Goal: Task Accomplishment & Management: Use online tool/utility

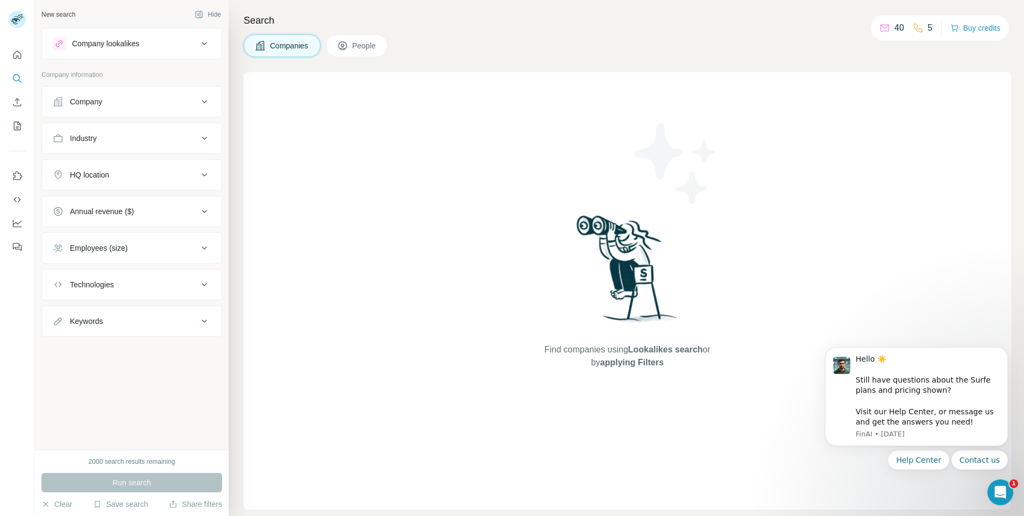
click at [306, 298] on div "Find companies using Lookalikes search or by applying Filters" at bounding box center [627, 290] width 767 height 437
click at [112, 101] on div "Company" at bounding box center [125, 101] width 145 height 11
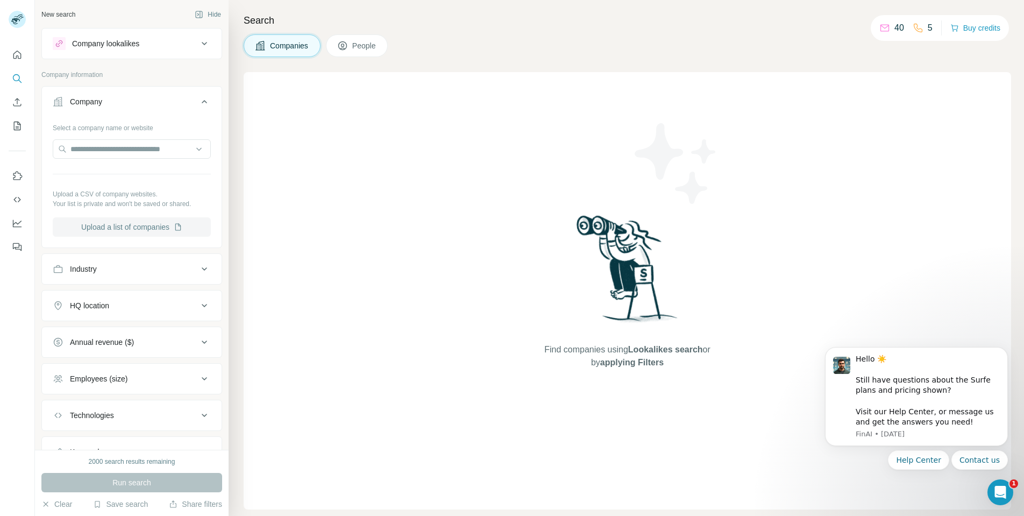
click at [147, 226] on button "Upload a list of companies" at bounding box center [132, 226] width 158 height 19
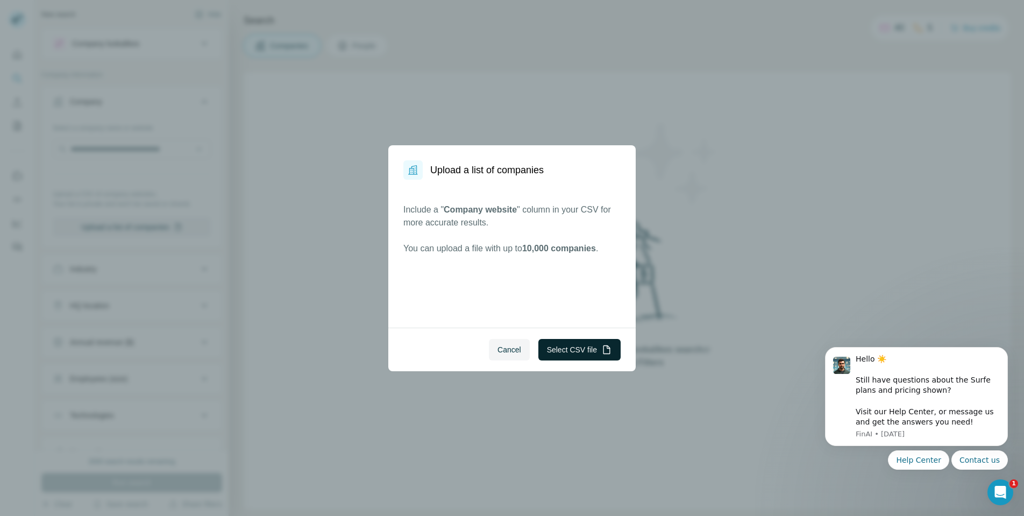
click at [574, 353] on button "Select CSV file" at bounding box center [579, 350] width 82 height 22
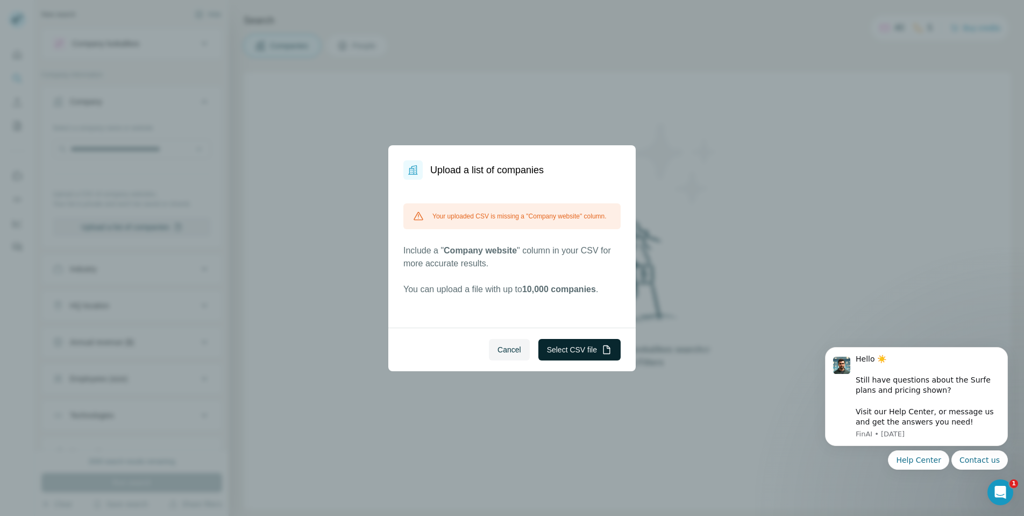
click at [564, 353] on button "Select CSV file" at bounding box center [579, 350] width 82 height 22
click at [549, 345] on button "Select CSV file" at bounding box center [579, 350] width 82 height 22
click at [584, 352] on button "Select CSV file" at bounding box center [579, 350] width 82 height 22
click at [577, 347] on button "Select CSV file" at bounding box center [579, 350] width 82 height 22
click at [588, 350] on button "Select CSV file" at bounding box center [579, 350] width 82 height 22
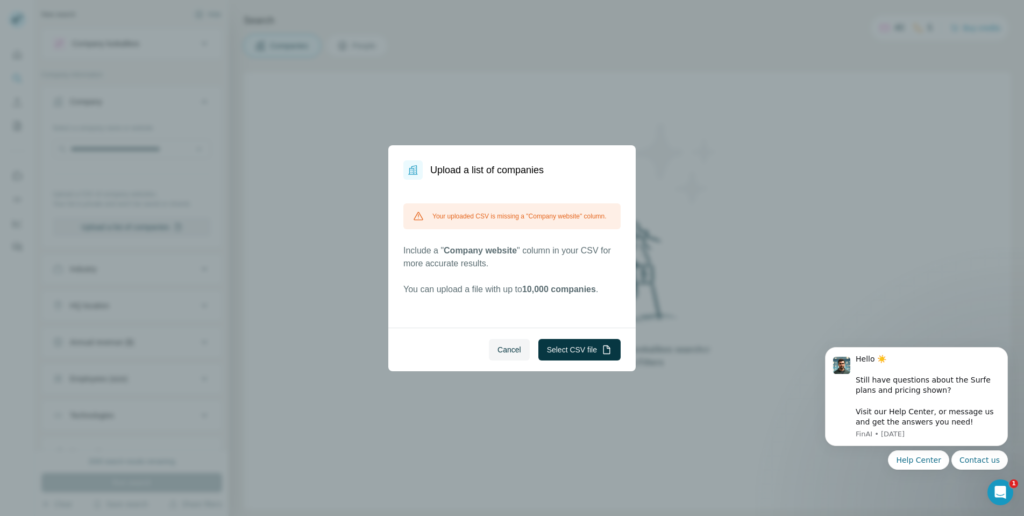
click at [450, 246] on span "Company website" at bounding box center [480, 250] width 73 height 9
copy p "Company website"
click at [503, 343] on button "Cancel" at bounding box center [509, 350] width 41 height 22
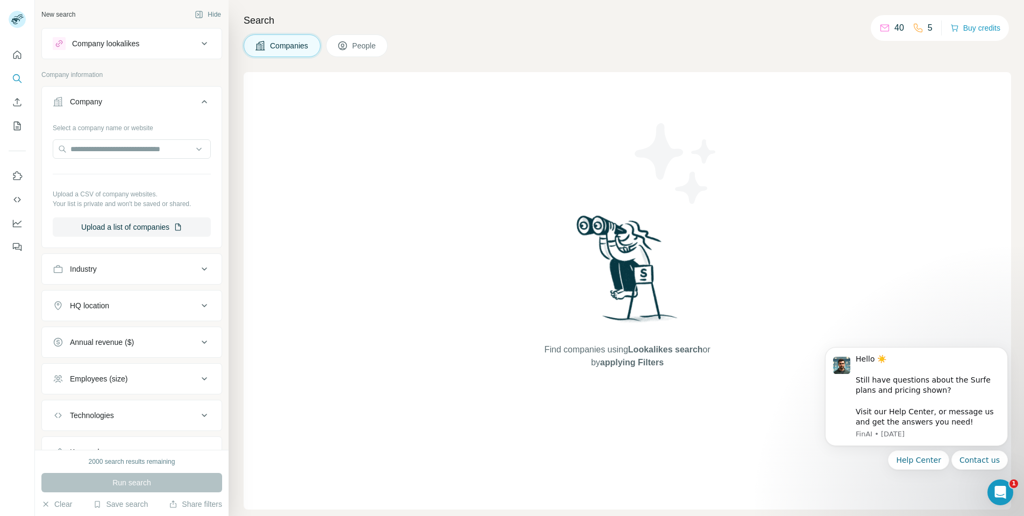
click at [349, 190] on div "Find companies using Lookalikes search or by applying Filters" at bounding box center [627, 290] width 767 height 437
click at [129, 226] on button "Upload a list of companies" at bounding box center [132, 226] width 158 height 19
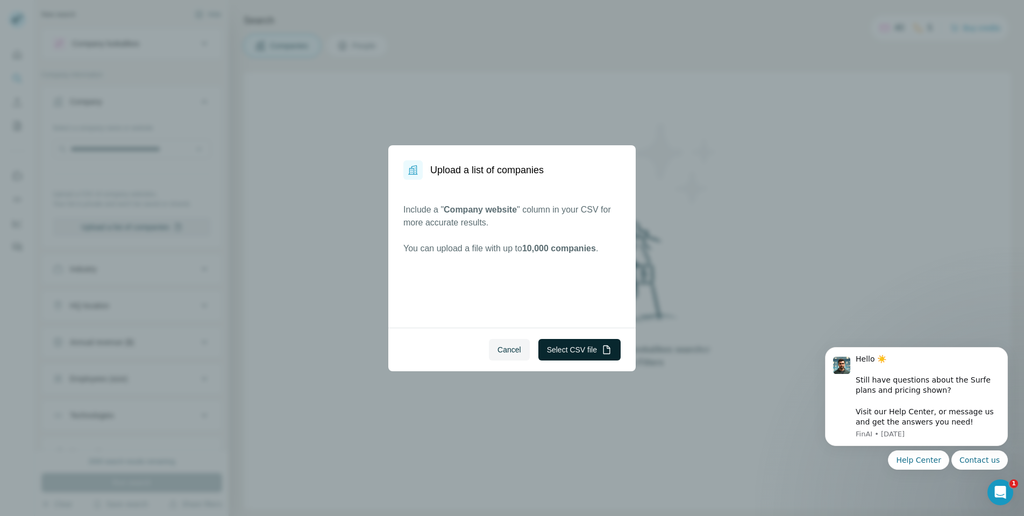
click at [588, 353] on button "Select CSV file" at bounding box center [579, 350] width 82 height 22
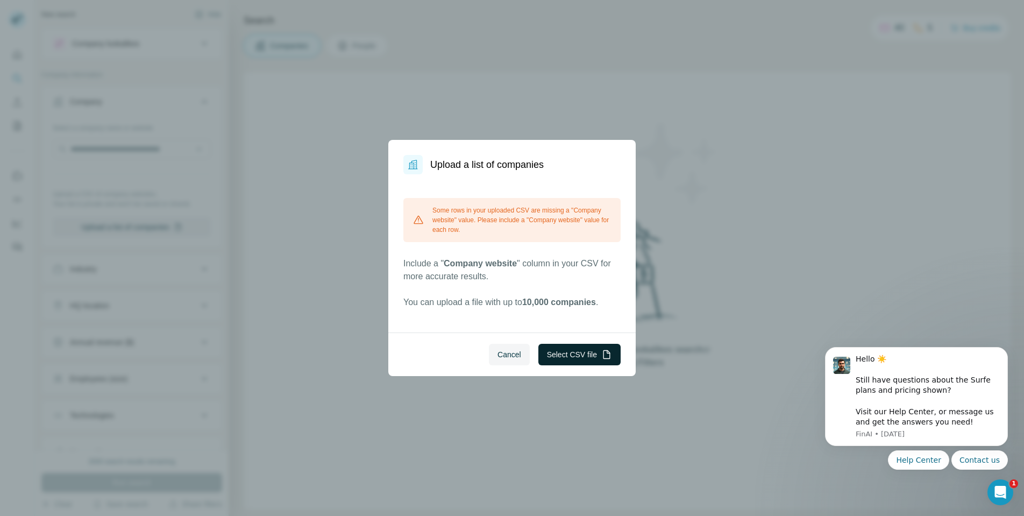
click at [562, 353] on button "Select CSV file" at bounding box center [579, 355] width 82 height 22
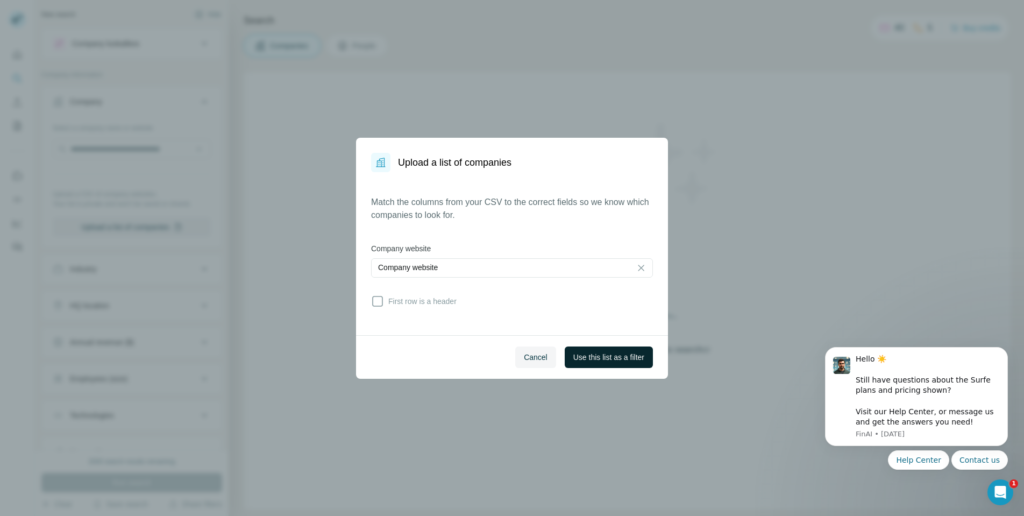
click at [613, 364] on button "Use this list as a filter" at bounding box center [608, 357] width 88 height 22
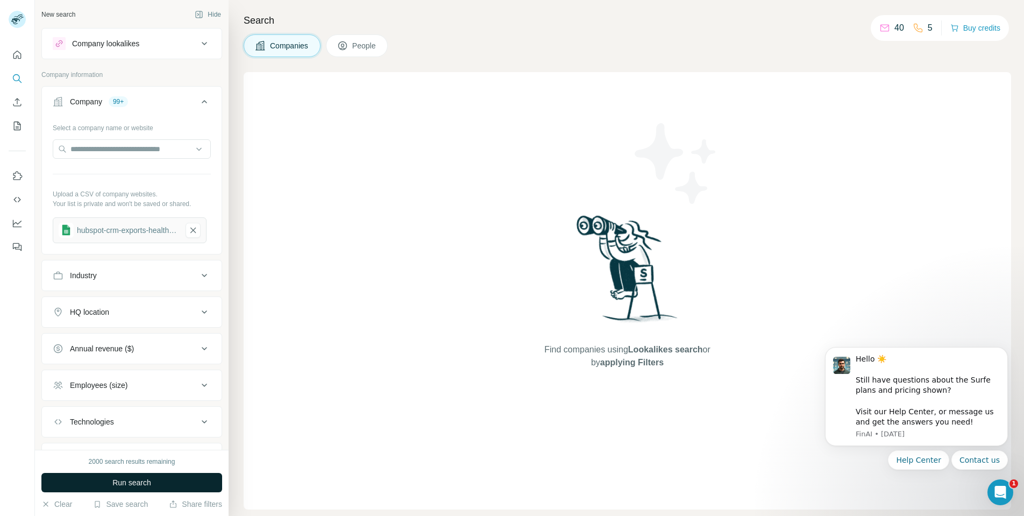
click at [138, 481] on span "Run search" at bounding box center [131, 482] width 39 height 11
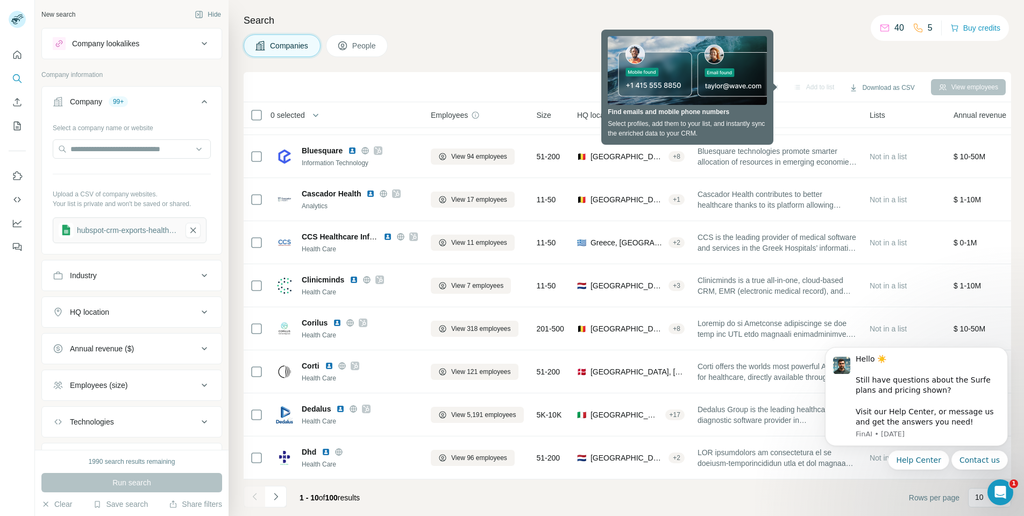
click at [827, 36] on div "Companies People" at bounding box center [627, 45] width 767 height 23
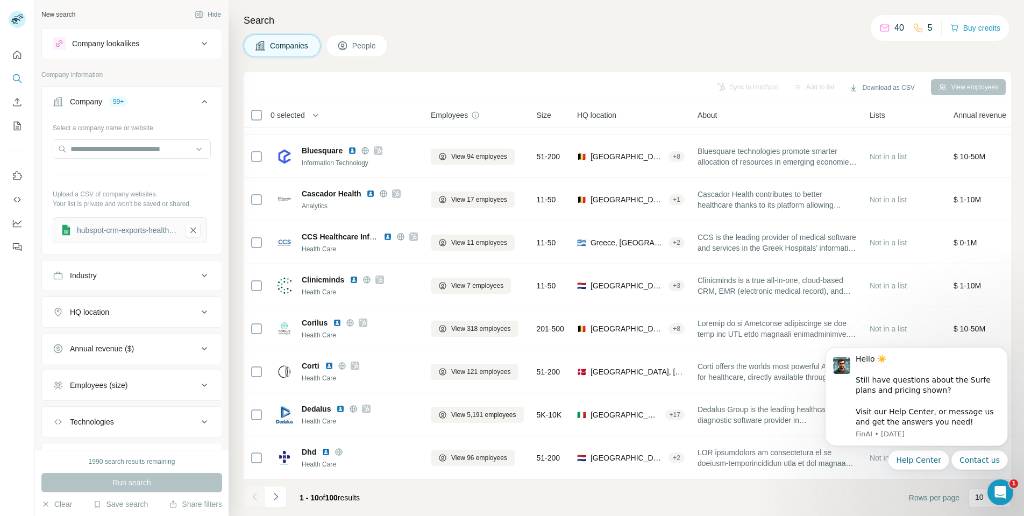
click at [139, 41] on div "Company lookalikes" at bounding box center [105, 43] width 67 height 11
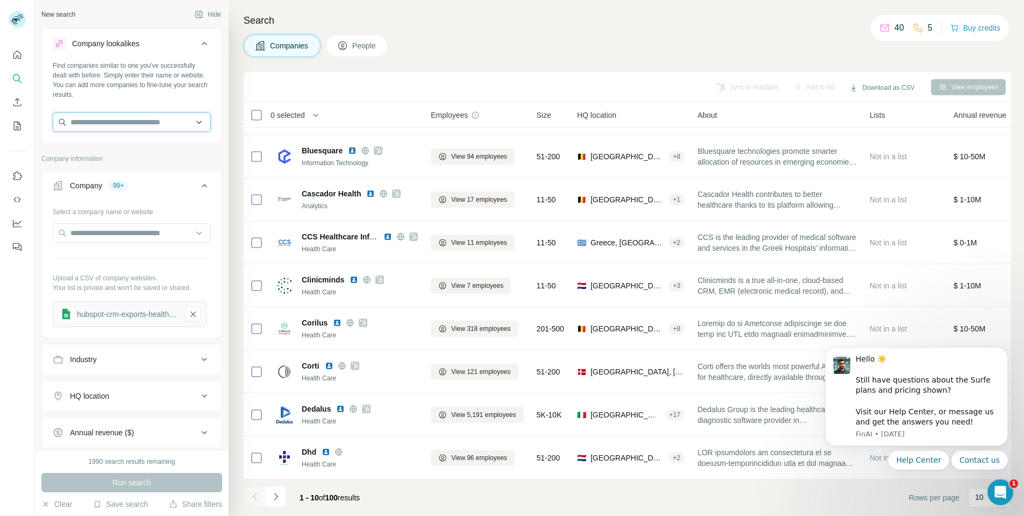
click at [148, 125] on input "text" at bounding box center [132, 121] width 158 height 19
click at [153, 51] on button "Company lookalikes" at bounding box center [132, 46] width 180 height 30
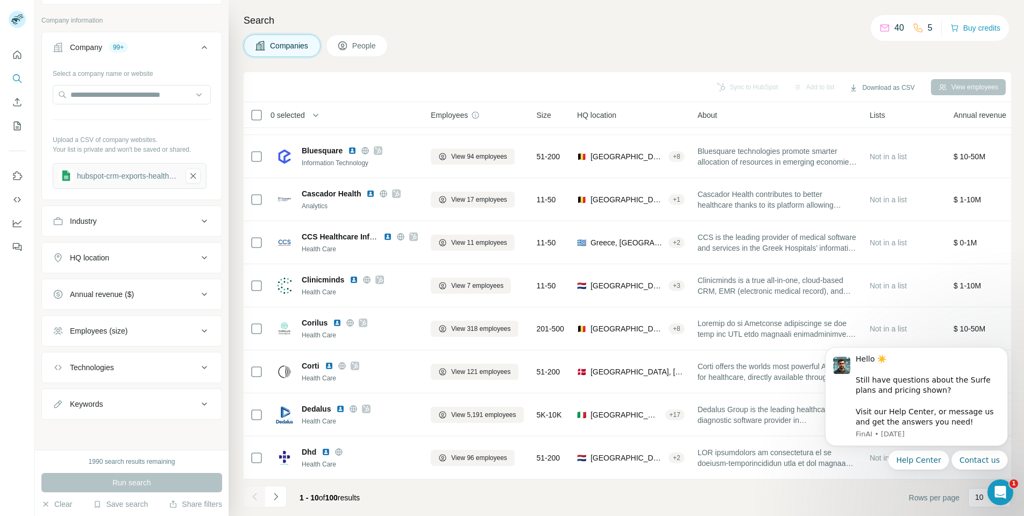
click at [152, 482] on div "Run search" at bounding box center [131, 482] width 181 height 19
click at [142, 232] on button "Industry" at bounding box center [132, 221] width 180 height 26
click at [142, 232] on button "Industry" at bounding box center [132, 223] width 180 height 30
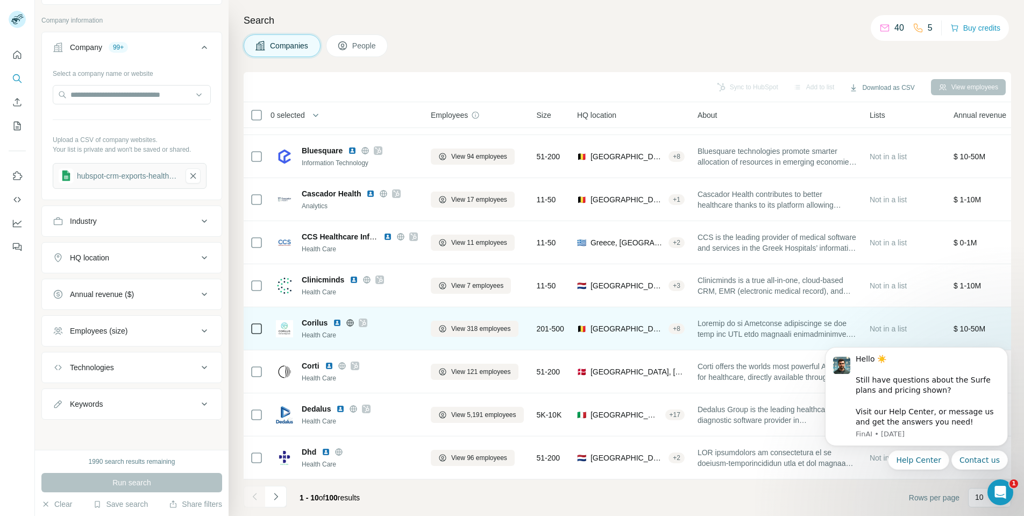
click at [306, 321] on span "Corilus" at bounding box center [315, 322] width 26 height 11
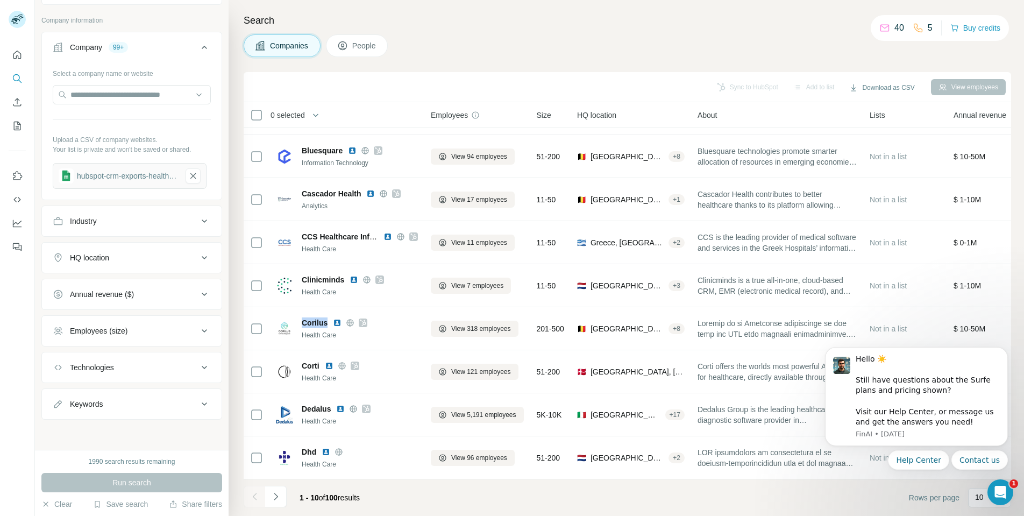
copy span "Corilus"
click at [934, 64] on div "Search Companies People Sync to HubSpot Add to list Download as CSV View employ…" at bounding box center [625, 258] width 795 height 516
click at [364, 57] on div "Search Companies People Sync to HubSpot Add to list Download as CSV View employ…" at bounding box center [625, 258] width 795 height 516
click at [360, 46] on span "People" at bounding box center [364, 45] width 25 height 11
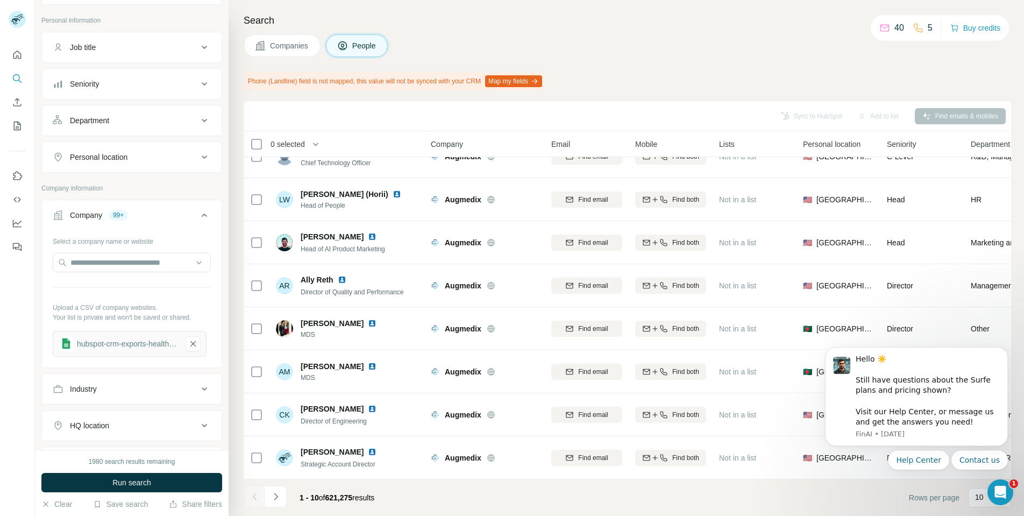
click at [500, 39] on div "Companies People" at bounding box center [627, 45] width 767 height 23
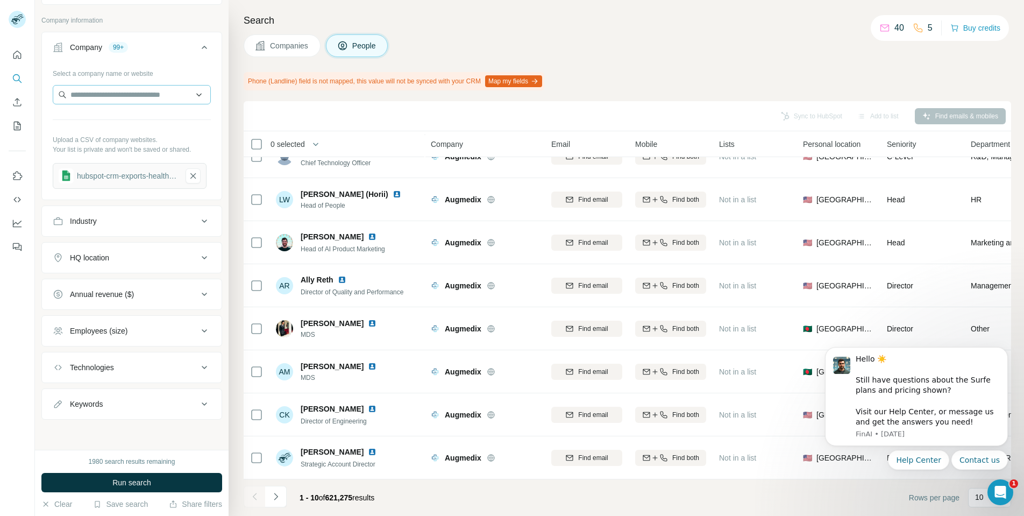
scroll to position [222, 0]
